Goal: Find specific page/section: Find specific page/section

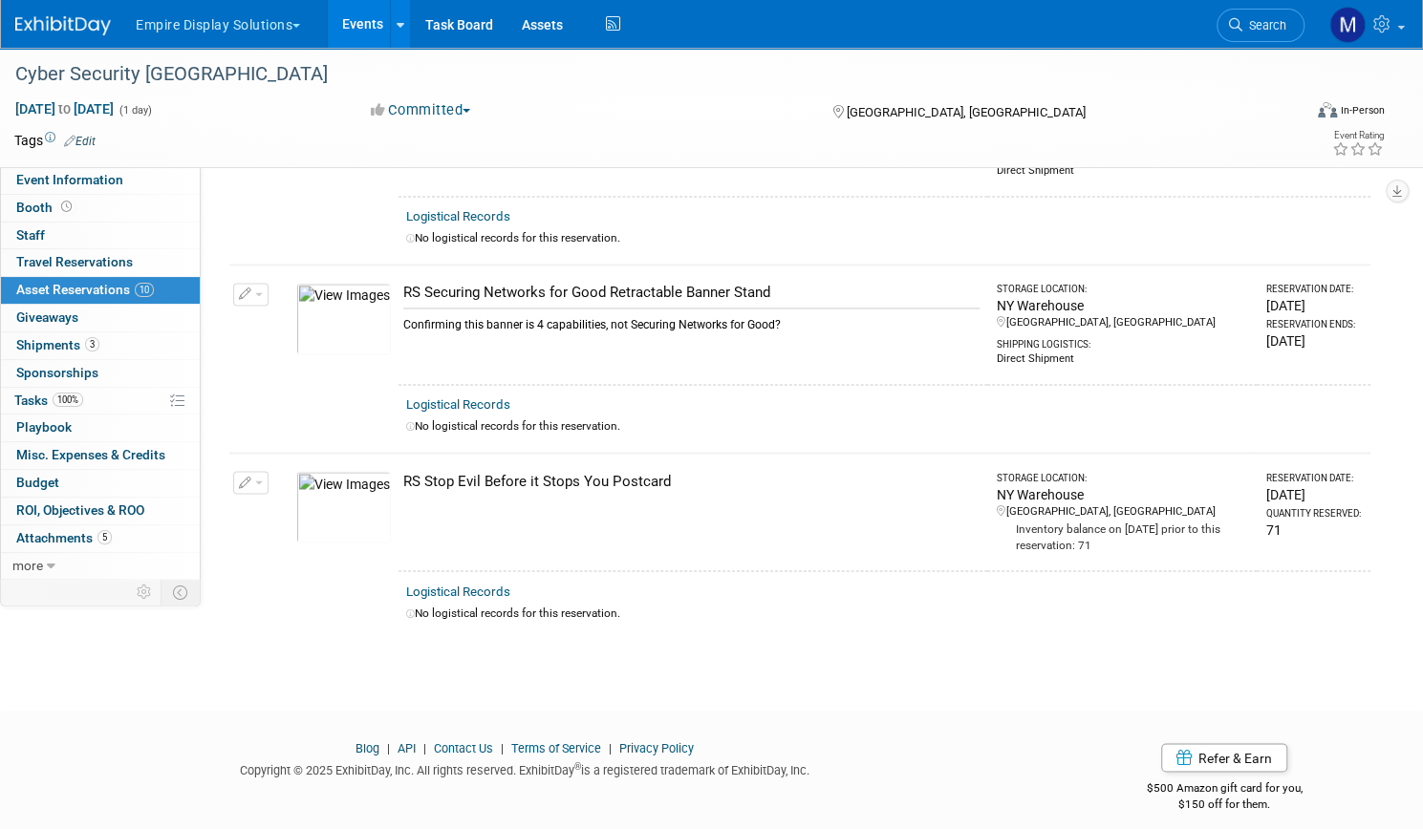
click at [397, 22] on link "Events" at bounding box center [363, 24] width 70 height 48
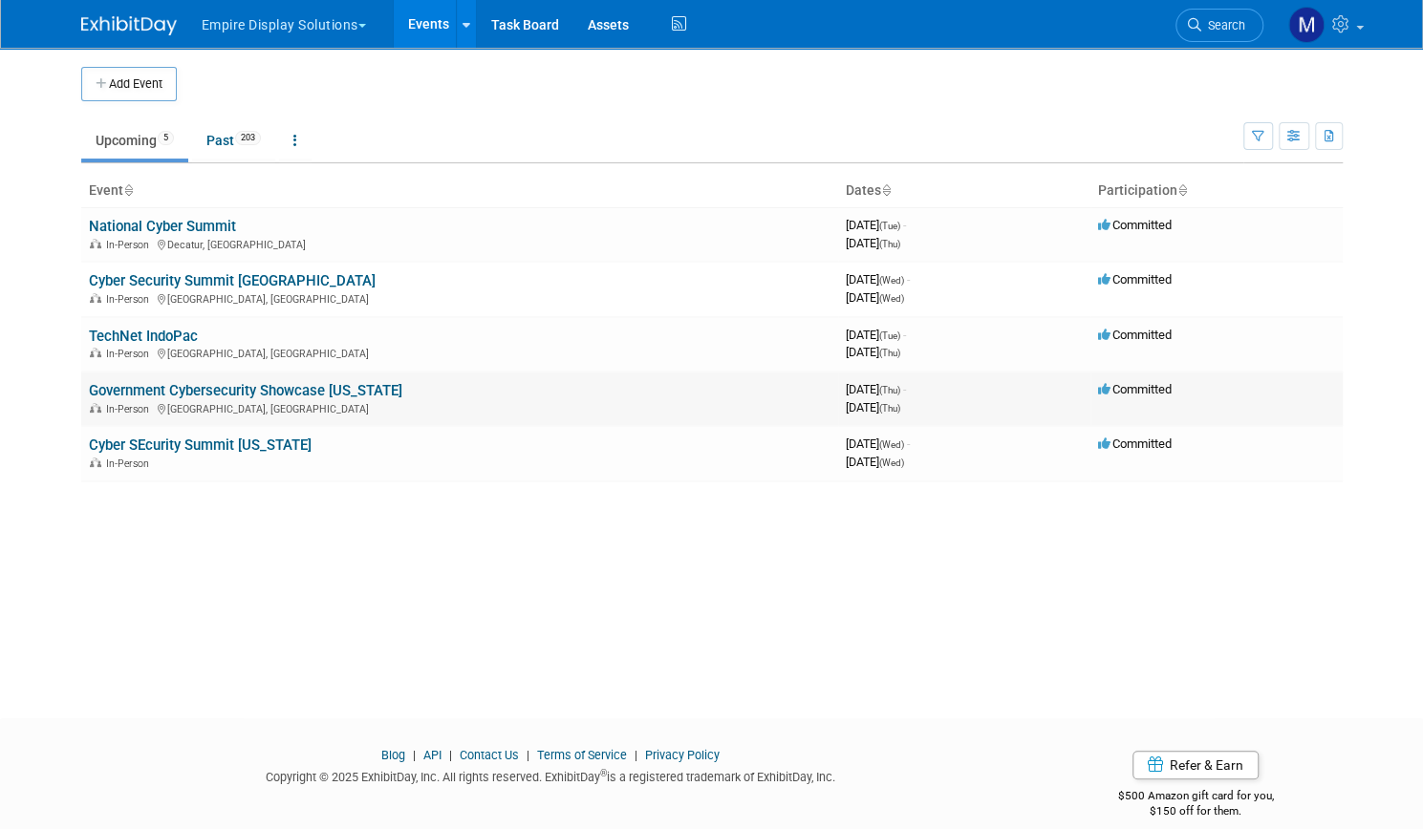
click at [222, 396] on link "Government Cybersecurity Showcase [US_STATE]" at bounding box center [245, 390] width 313 height 17
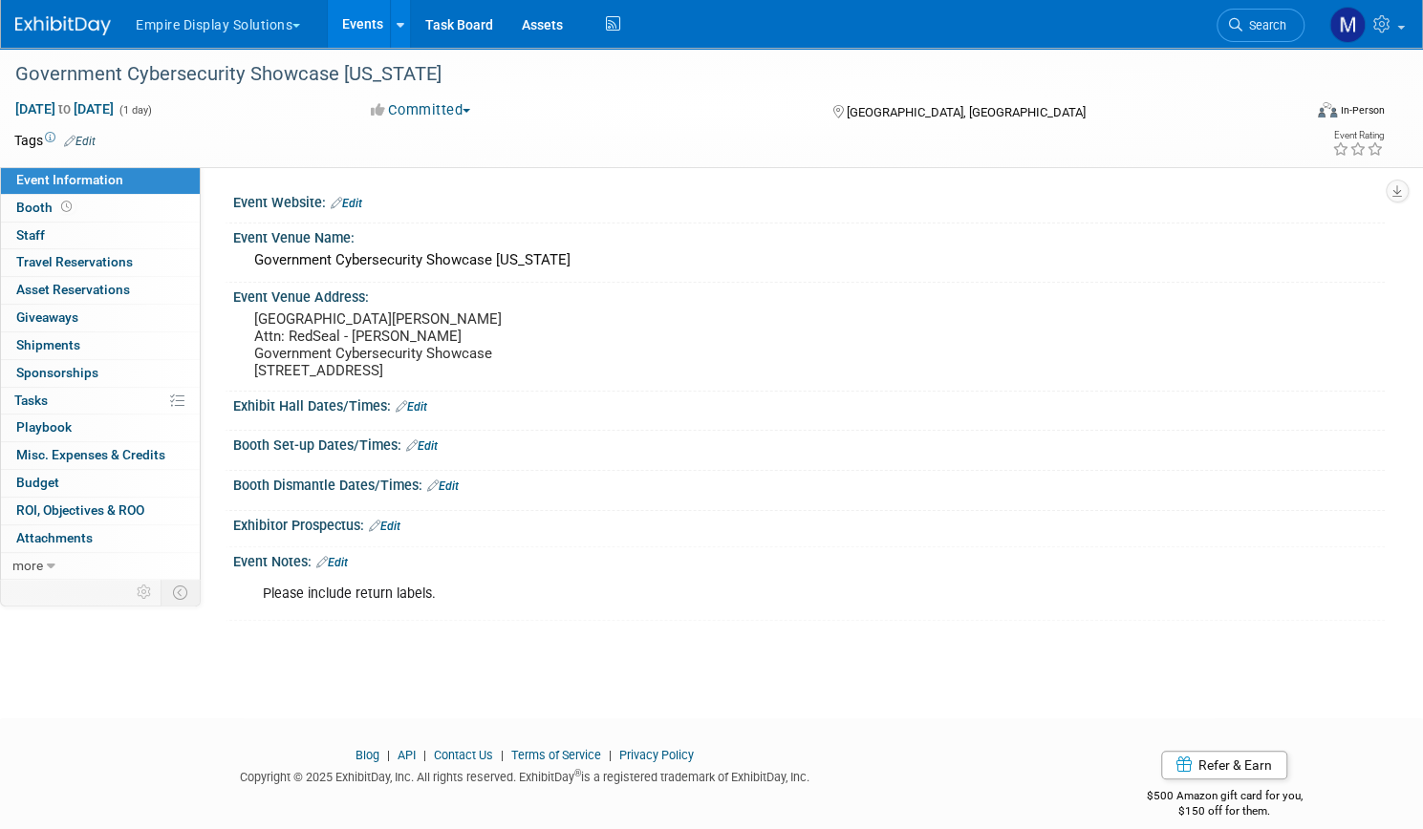
click at [397, 35] on link "Events" at bounding box center [363, 24] width 70 height 48
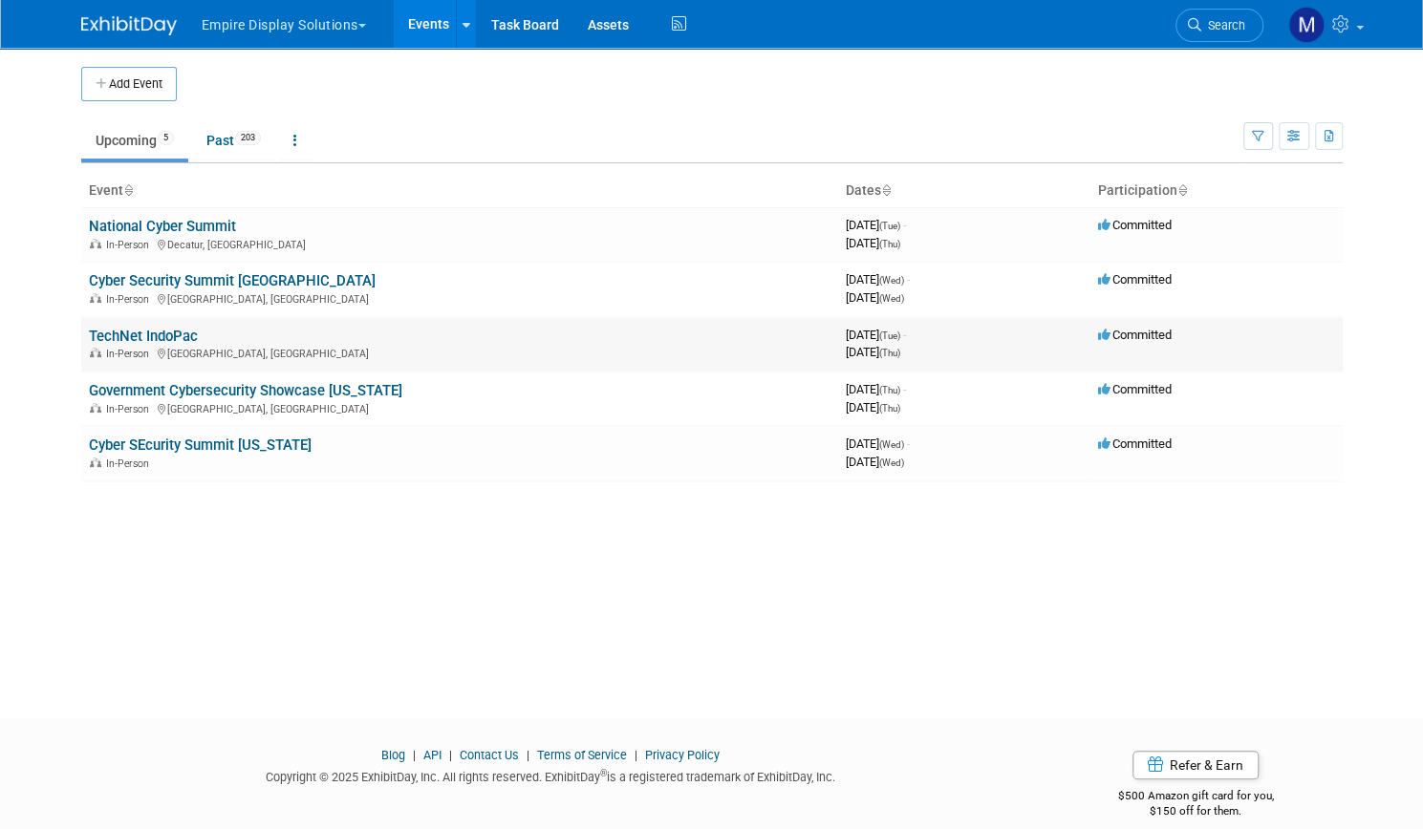
click at [153, 332] on link "TechNet IndoPac" at bounding box center [143, 336] width 109 height 17
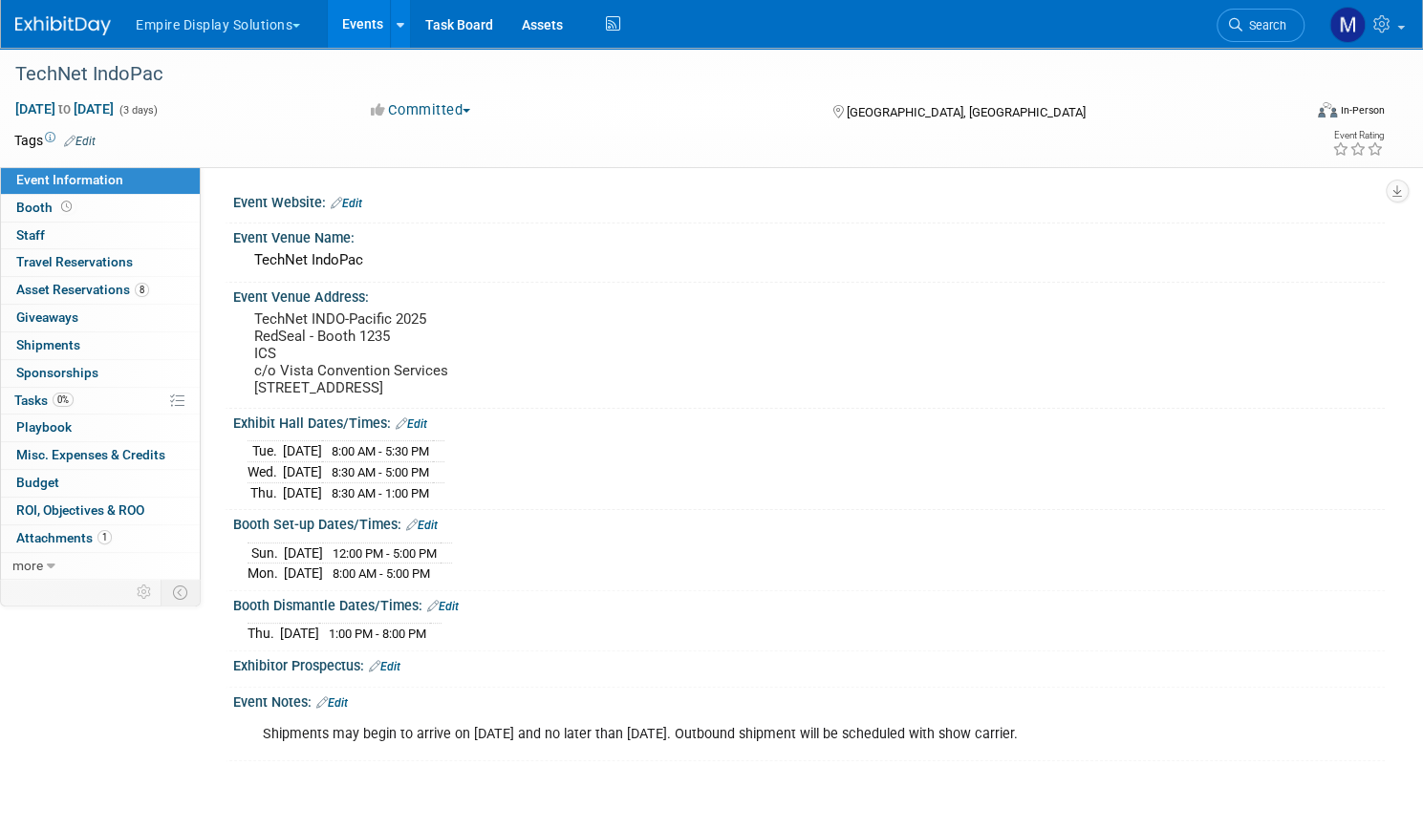
click at [663, 142] on td at bounding box center [624, 140] width 1056 height 19
click at [577, 30] on link "Assets" at bounding box center [542, 24] width 70 height 48
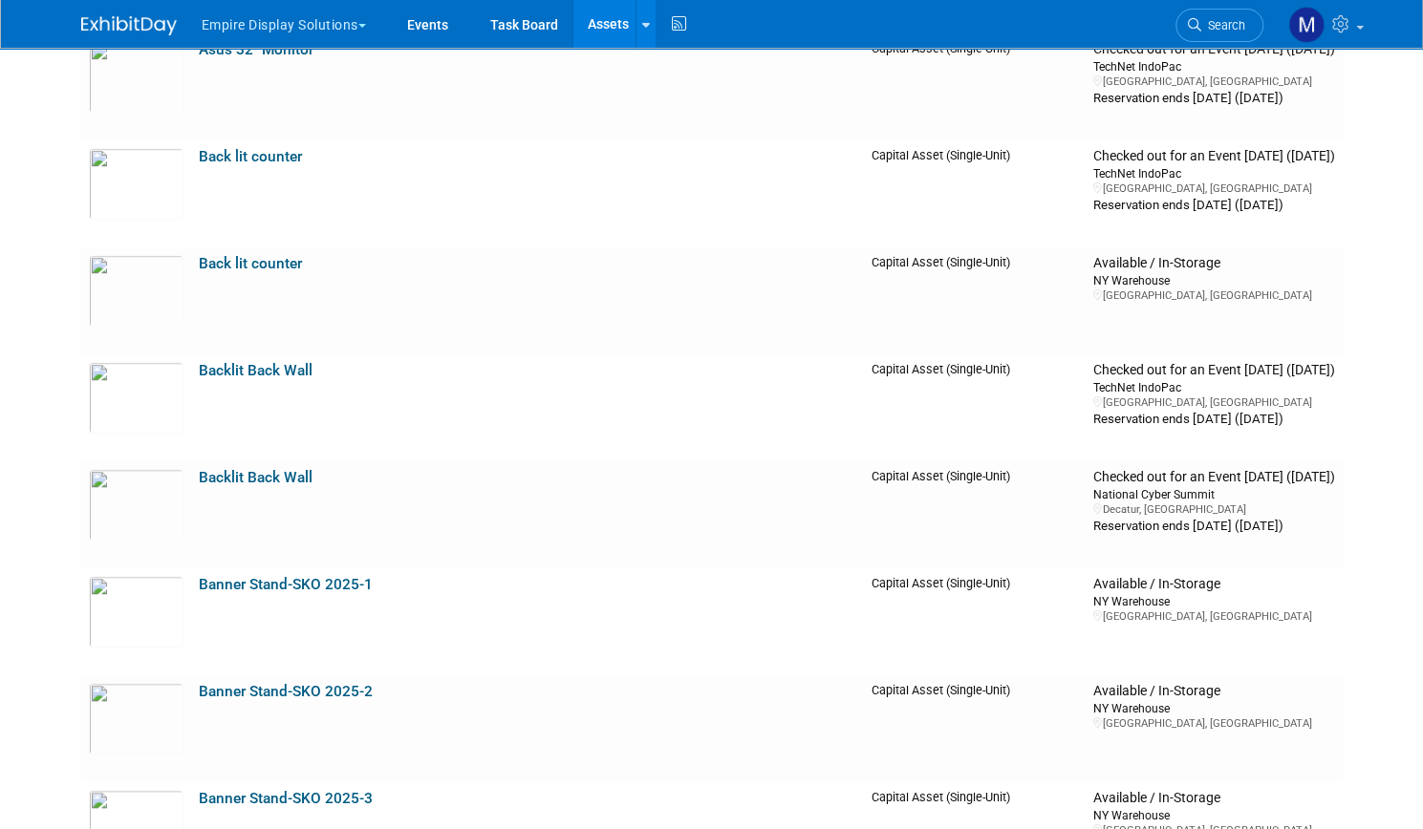
scroll to position [688, 0]
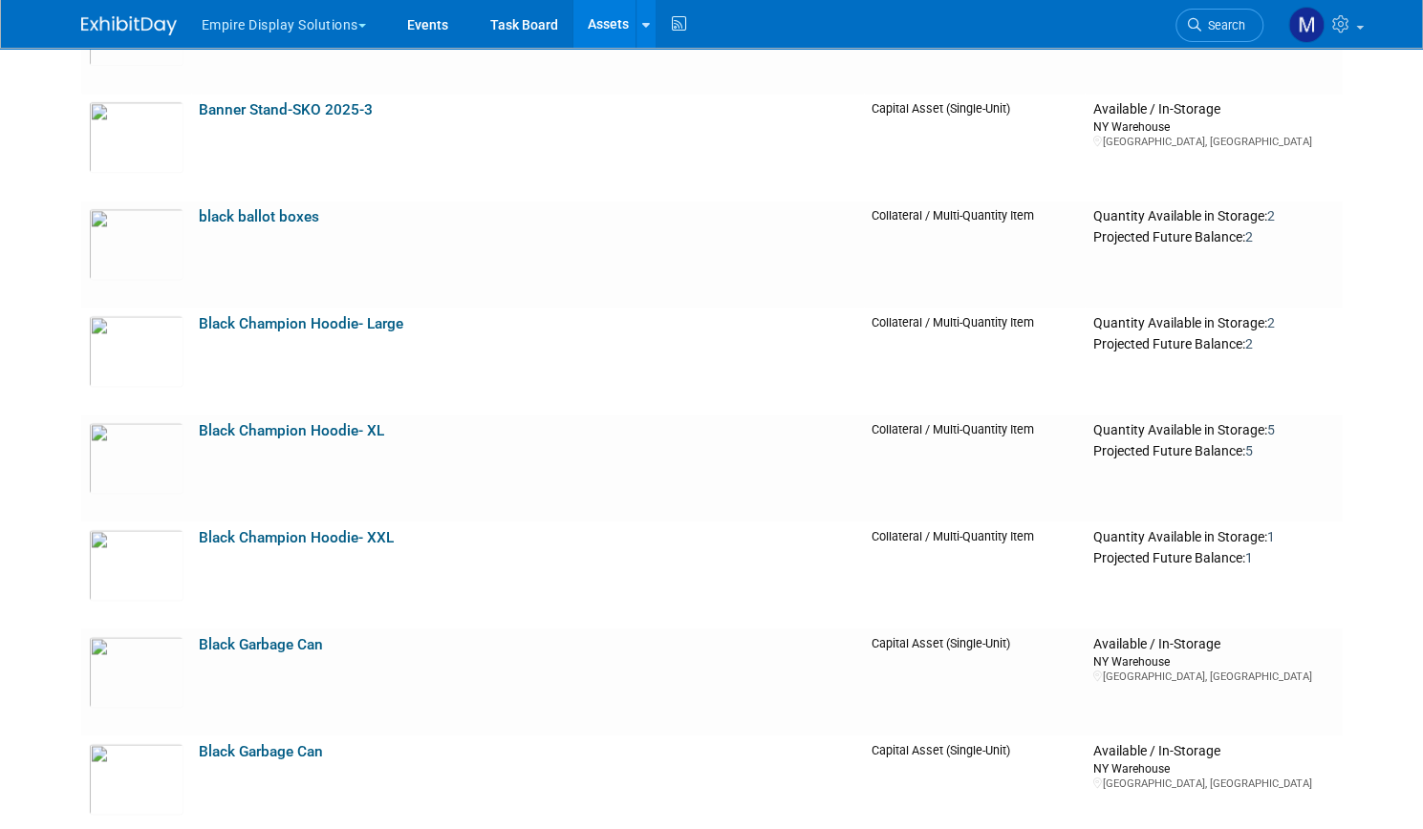
scroll to position [117, 0]
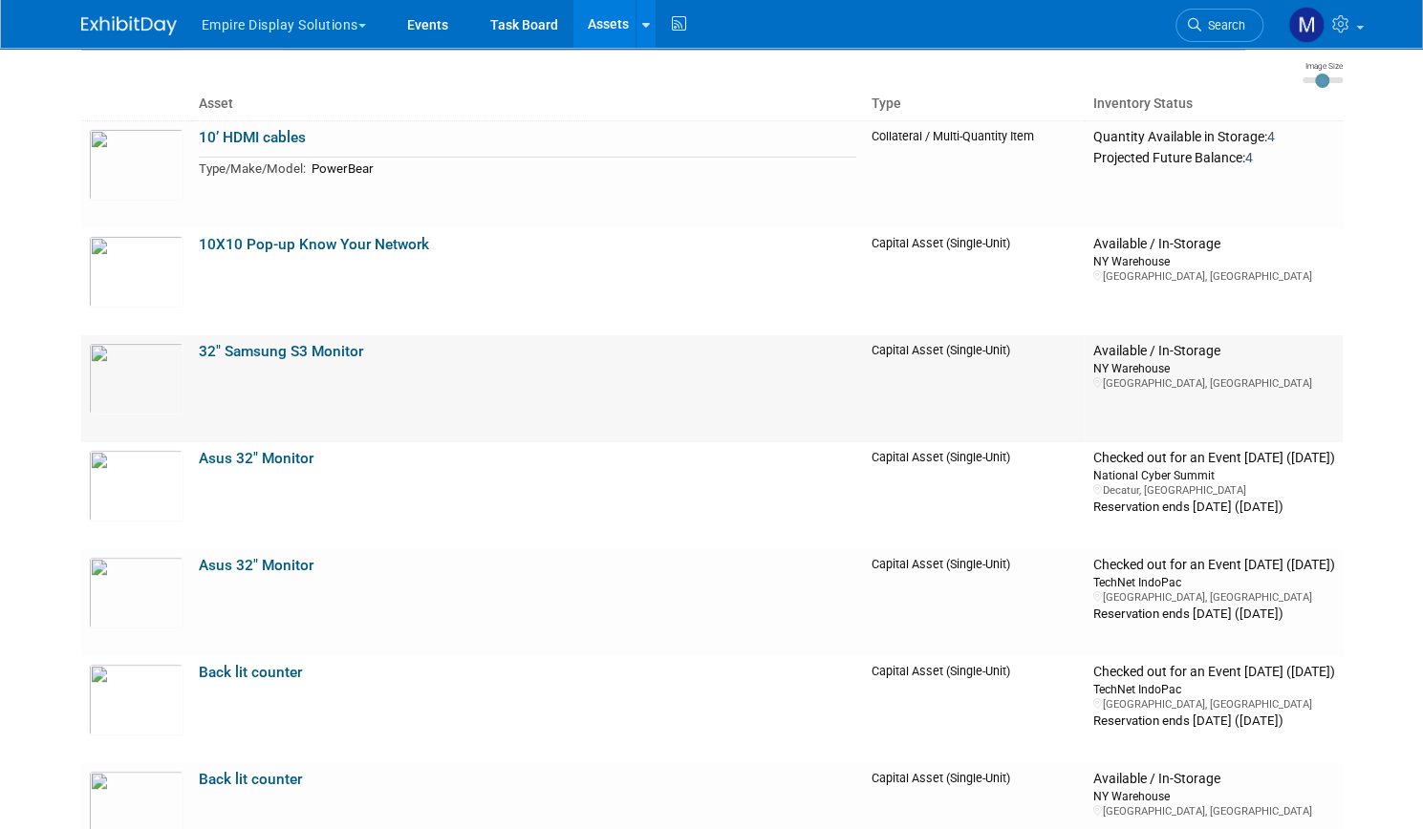
click at [301, 346] on link "32" Samsung S3 Monitor" at bounding box center [281, 351] width 164 height 17
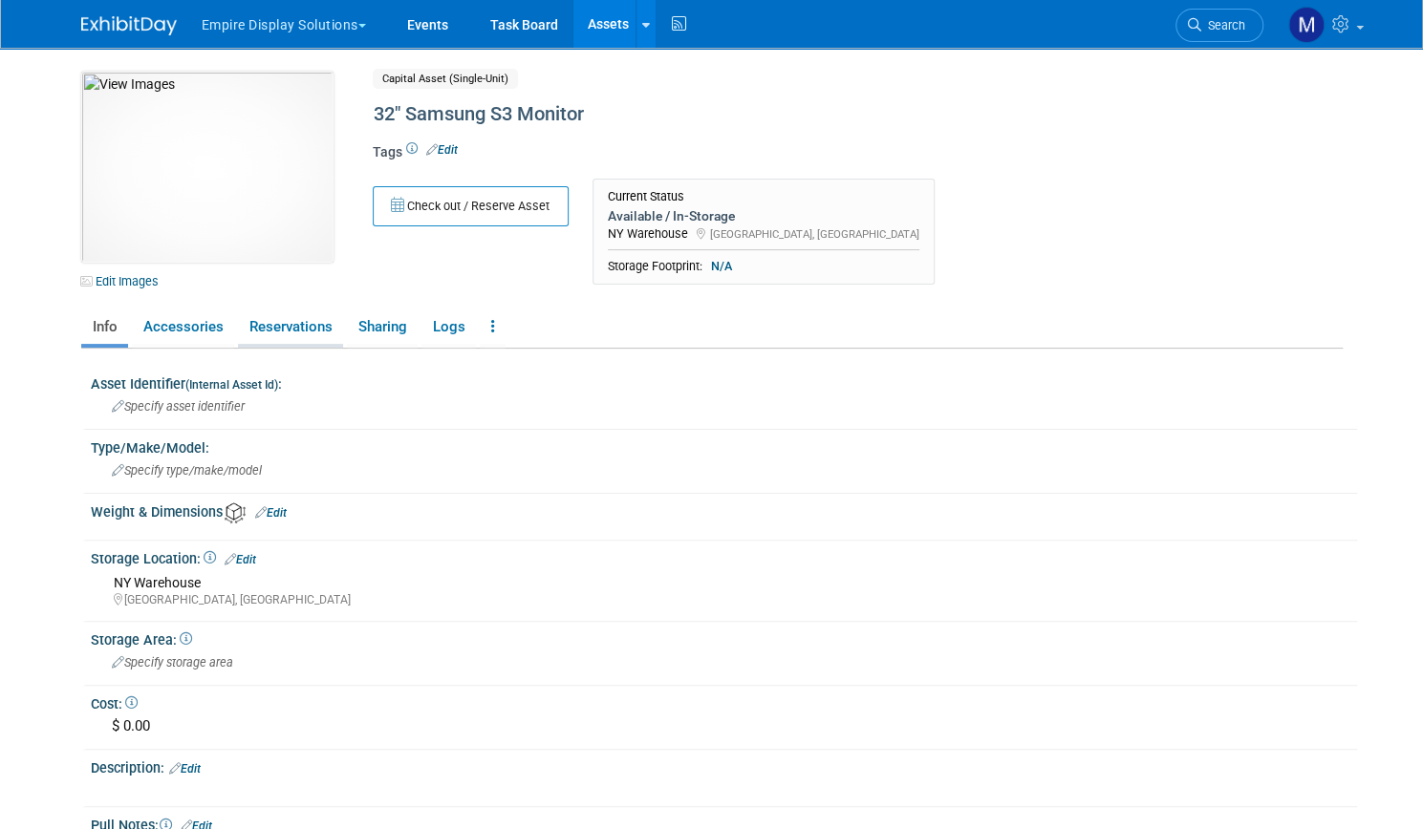
click at [289, 322] on link "Reservations" at bounding box center [290, 327] width 105 height 33
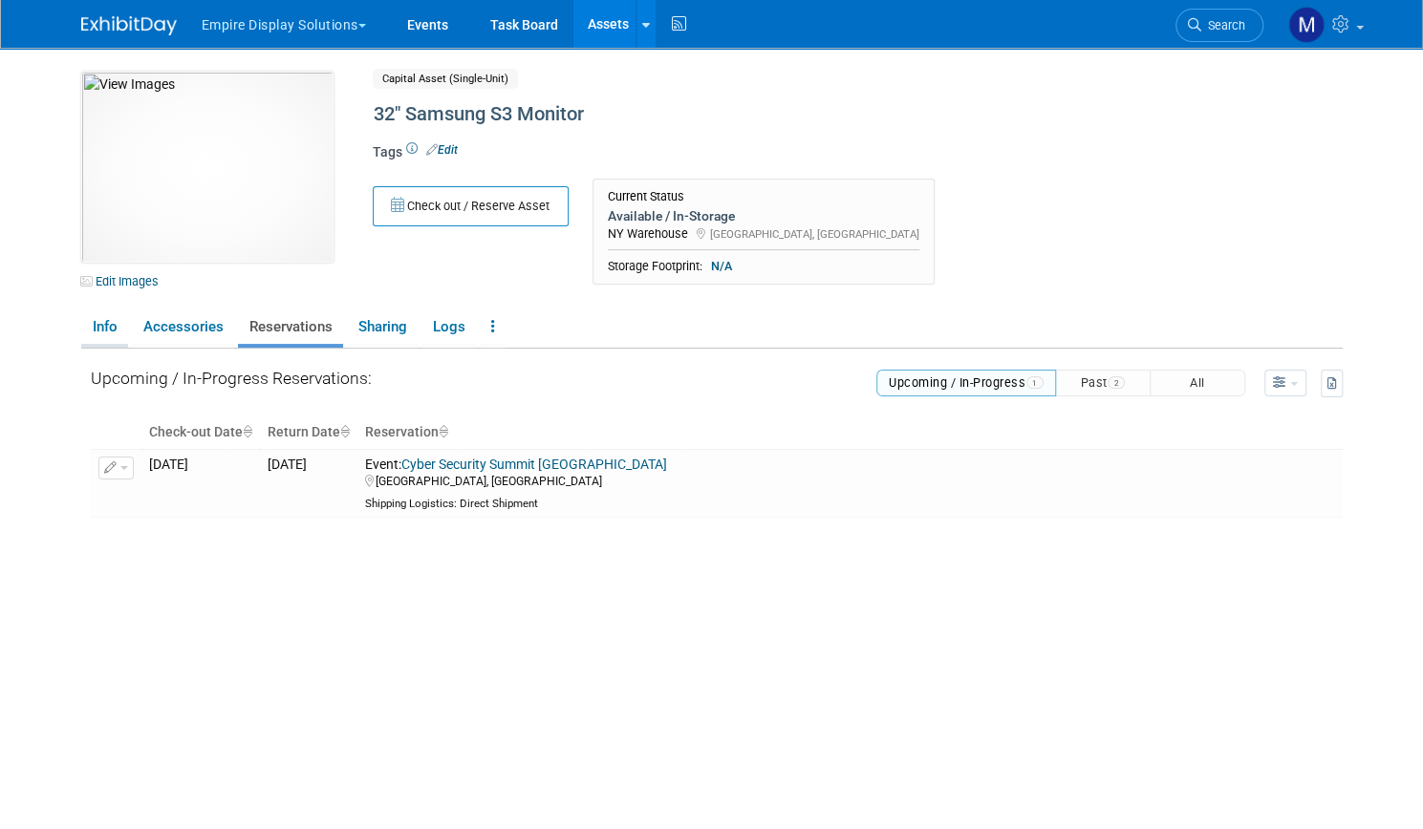
click at [90, 324] on link "Info" at bounding box center [104, 327] width 47 height 33
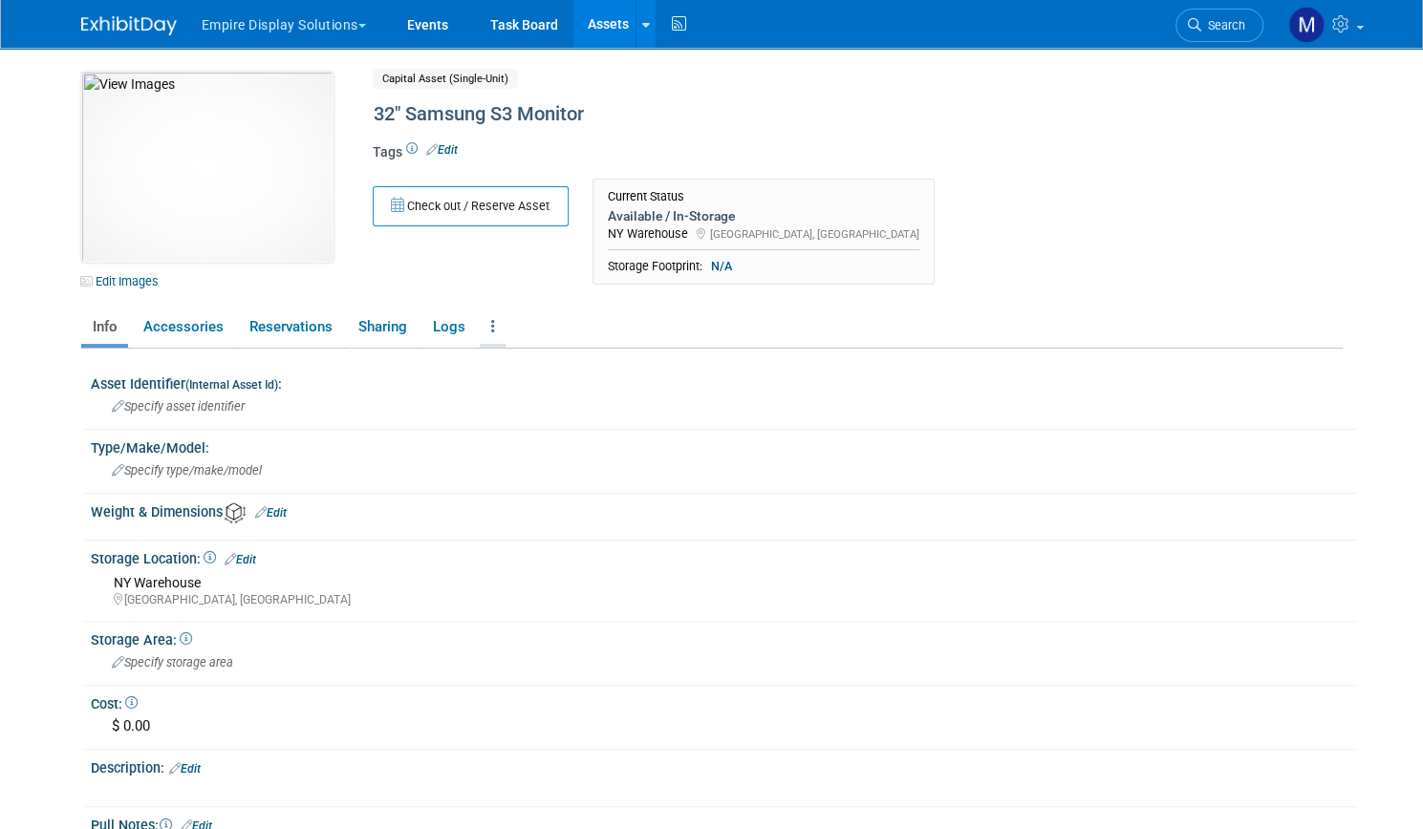
click at [480, 324] on link at bounding box center [493, 327] width 26 height 33
click at [508, 426] on link "Archive Asset" at bounding box center [563, 429] width 166 height 32
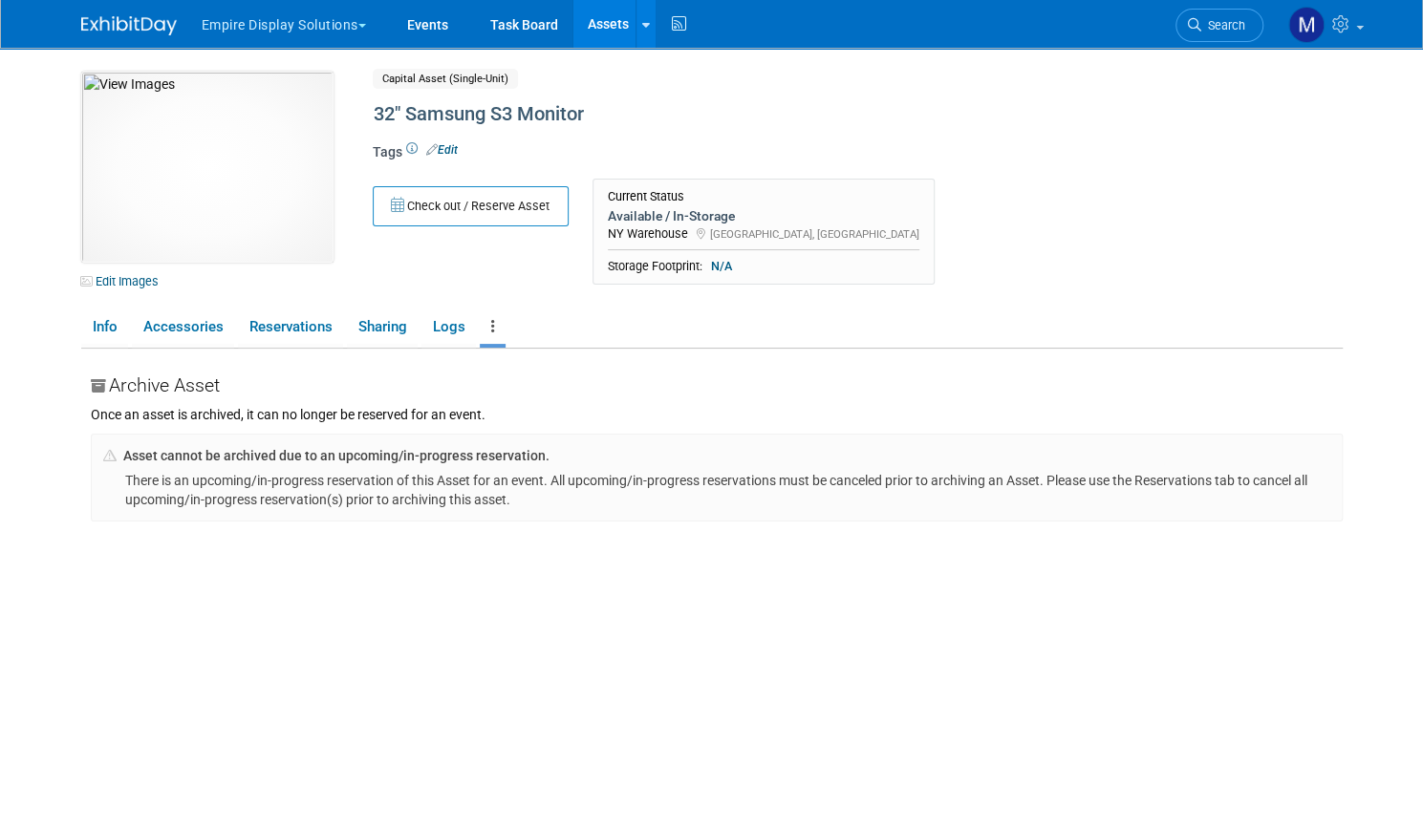
click at [487, 274] on div "Check out / Reserve Asset Current Status Available / In-Storage NY Warehouse [G…" at bounding box center [788, 237] width 860 height 117
click at [420, 18] on link "Events" at bounding box center [428, 24] width 70 height 48
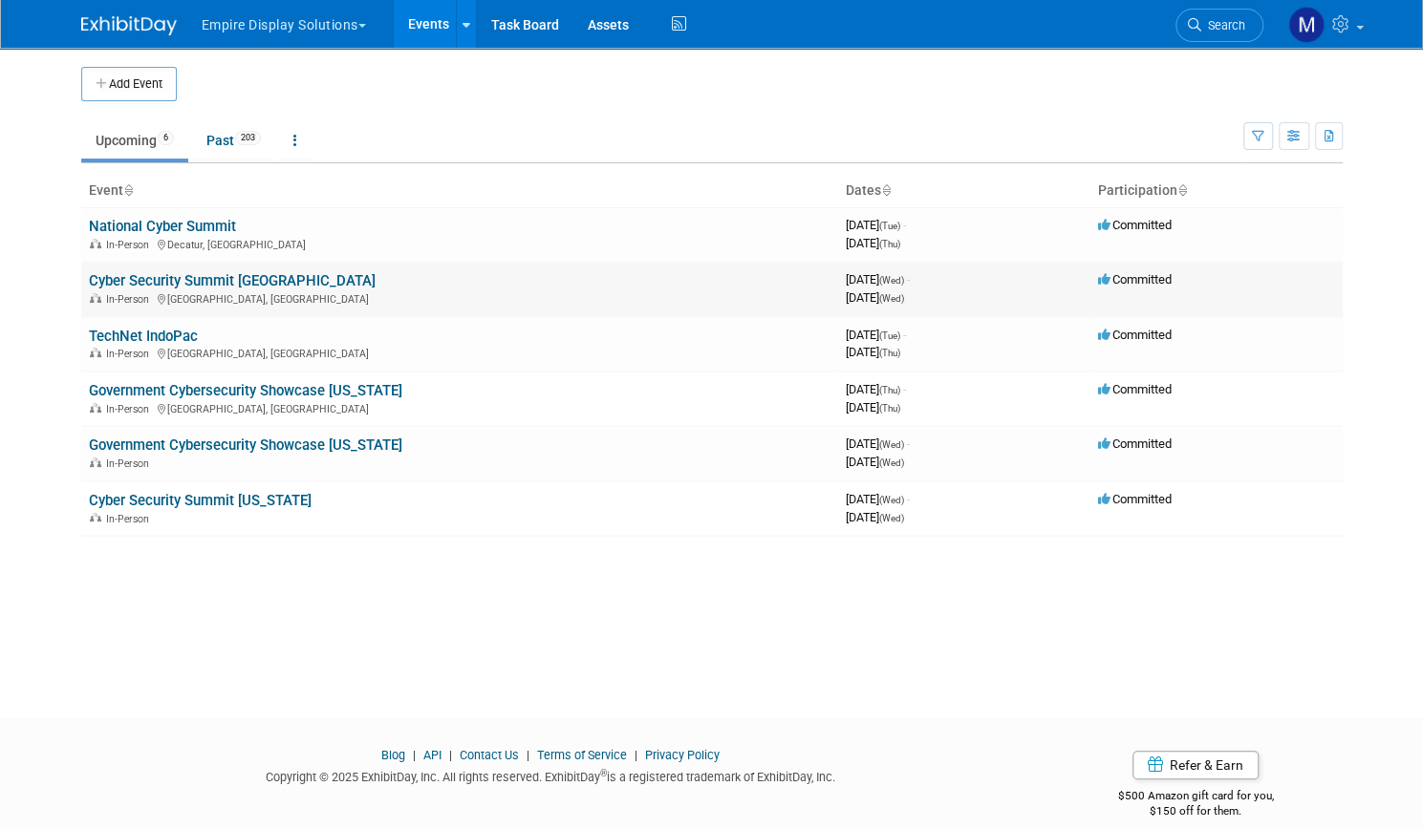
click at [160, 279] on link "Cyber Security Summit [GEOGRAPHIC_DATA]" at bounding box center [232, 280] width 287 height 17
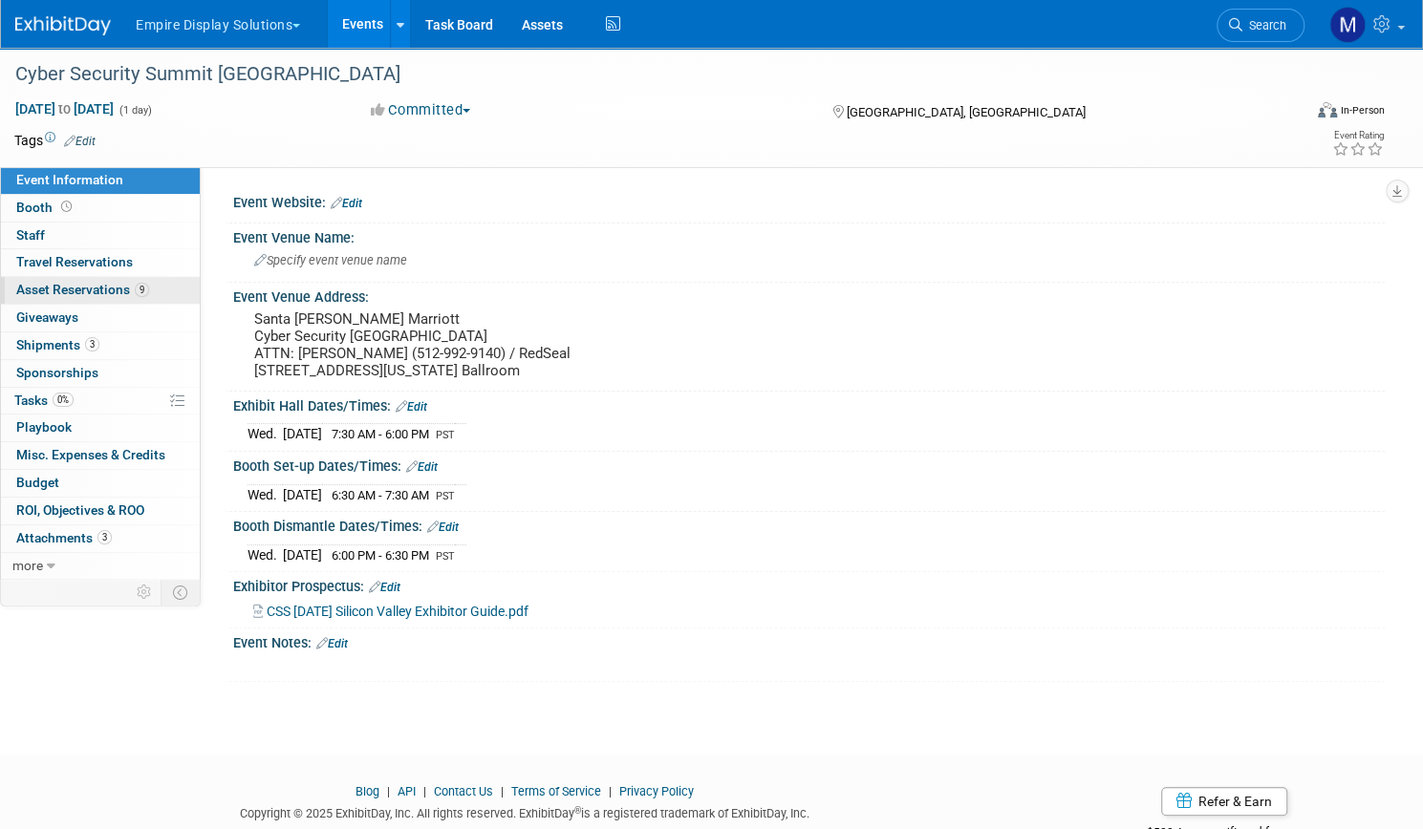
click at [149, 283] on span "Asset Reservations 9" at bounding box center [82, 289] width 133 height 15
